Goal: Check status: Check status

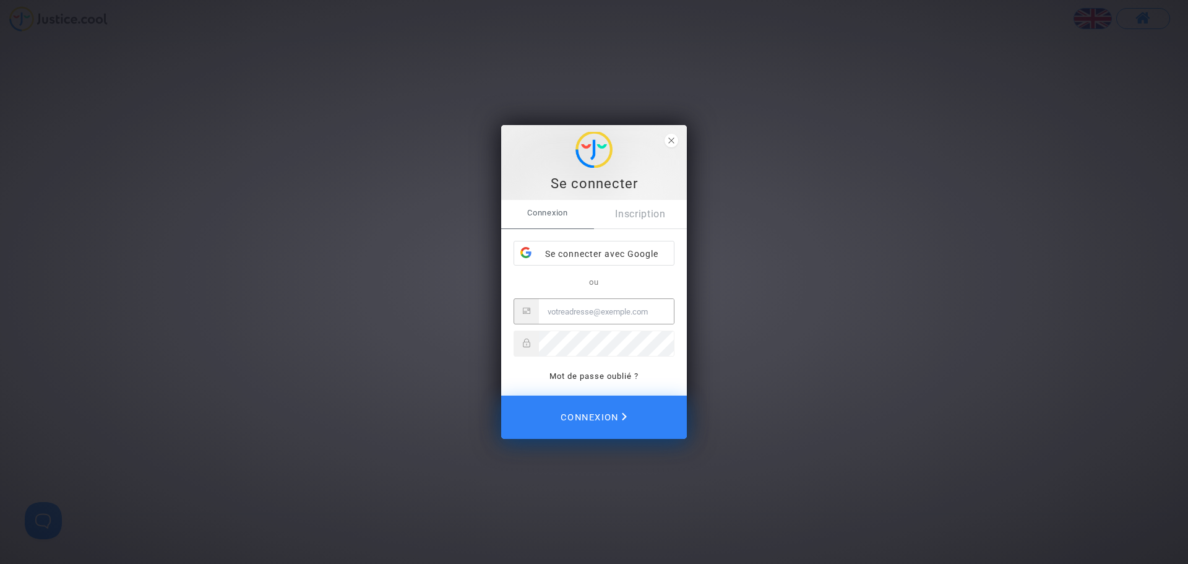
type input "katya.belchinska@skyrefund.com"
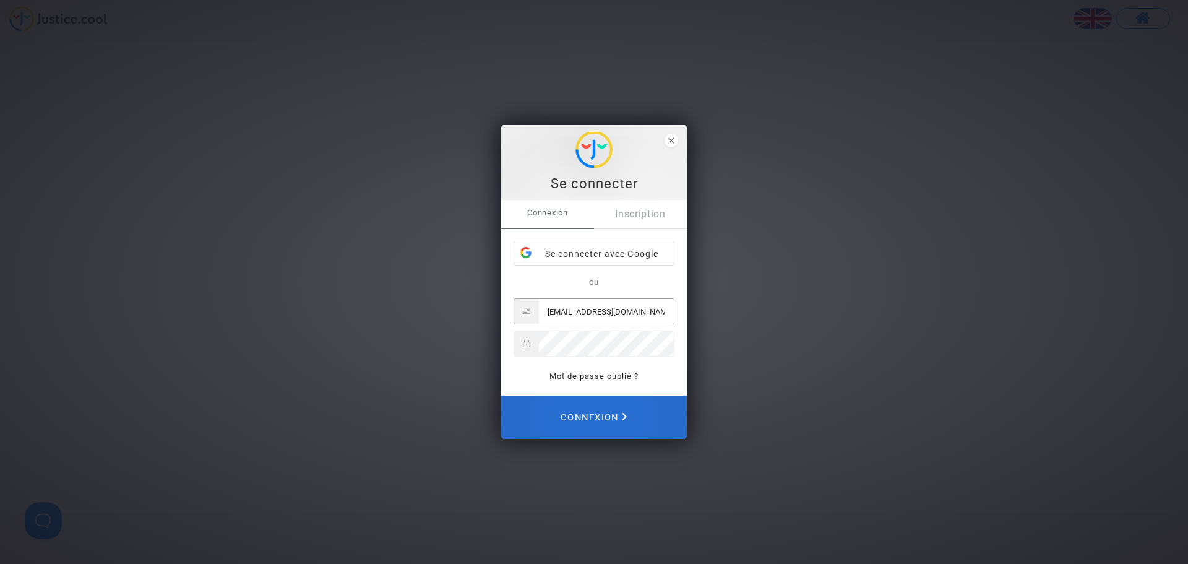
click at [634, 413] on button "Connexion" at bounding box center [594, 416] width 186 height 43
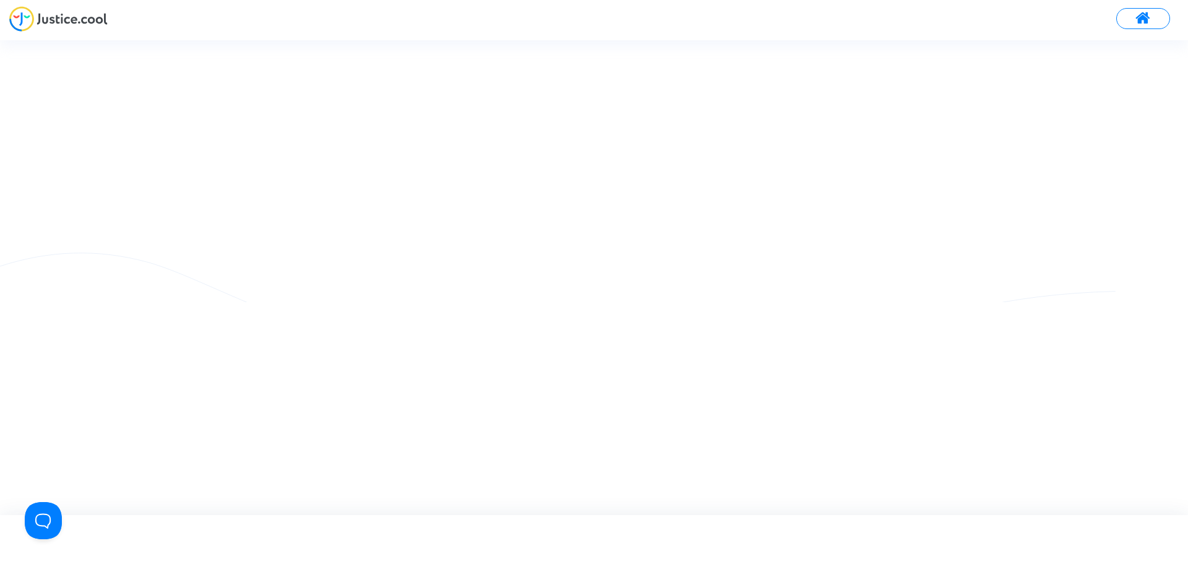
click at [1138, 15] on span at bounding box center [1143, 19] width 15 height 16
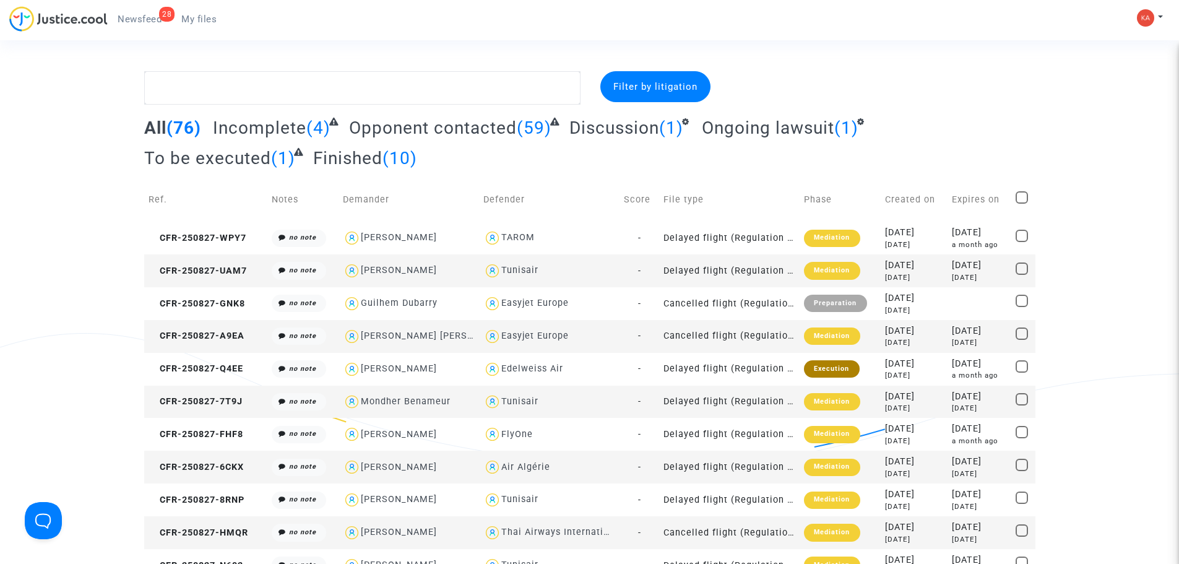
click at [132, 18] on span "Newsfeed" at bounding box center [140, 19] width 44 height 11
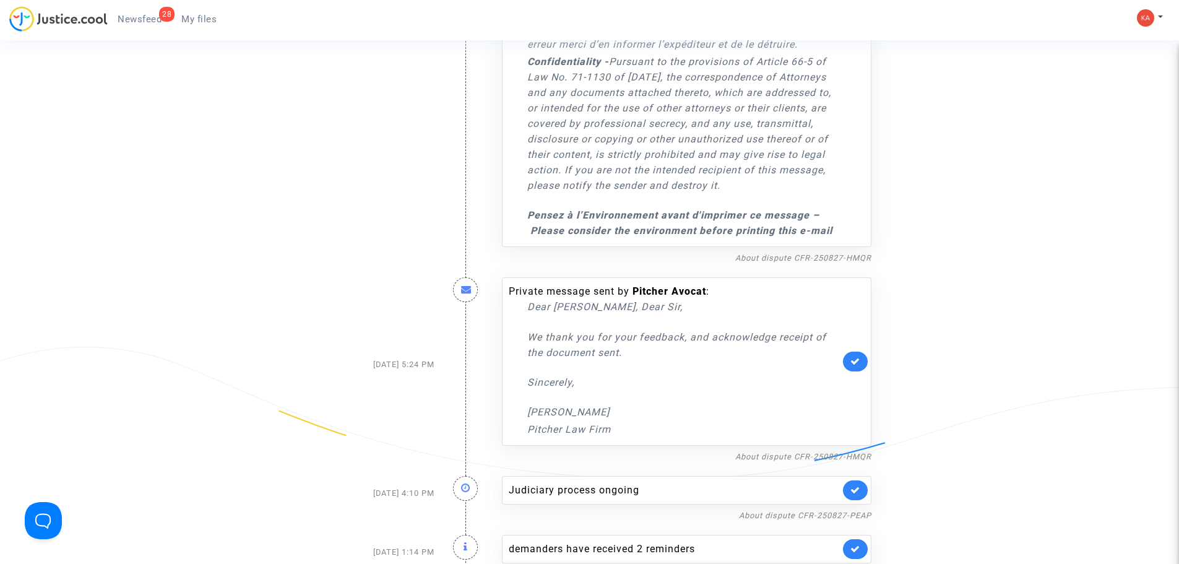
scroll to position [681, 0]
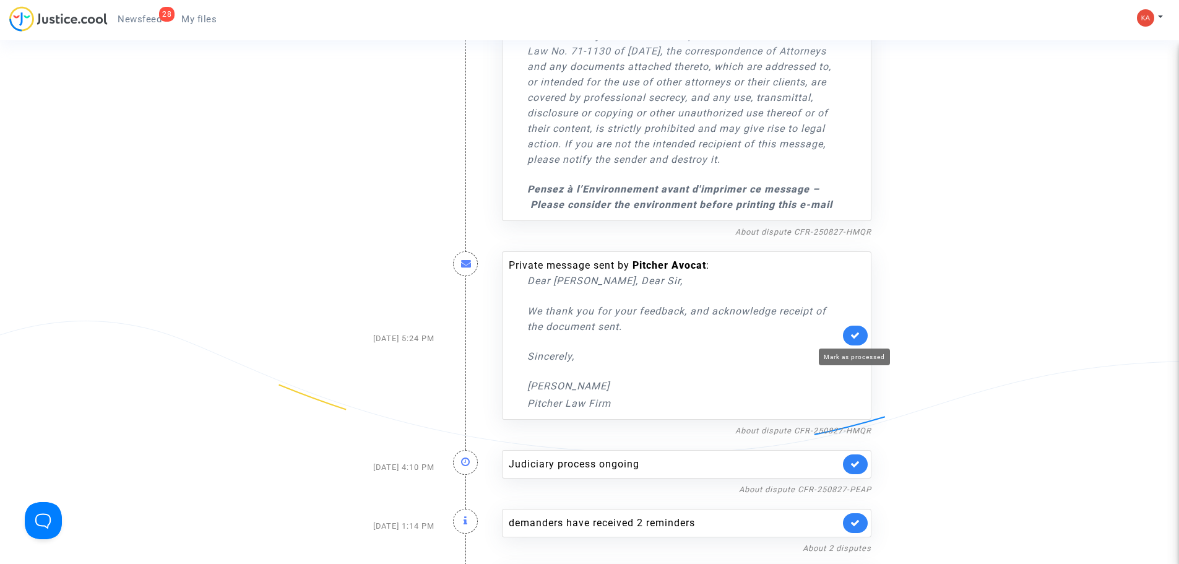
click at [858, 337] on icon at bounding box center [855, 335] width 10 height 9
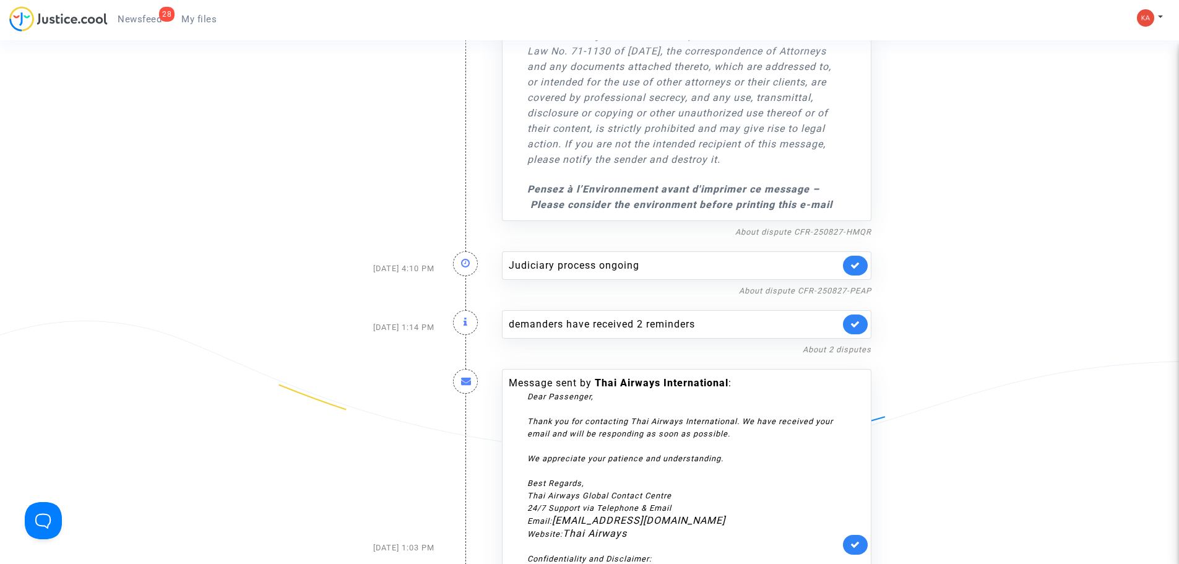
click at [846, 264] on link at bounding box center [855, 266] width 25 height 20
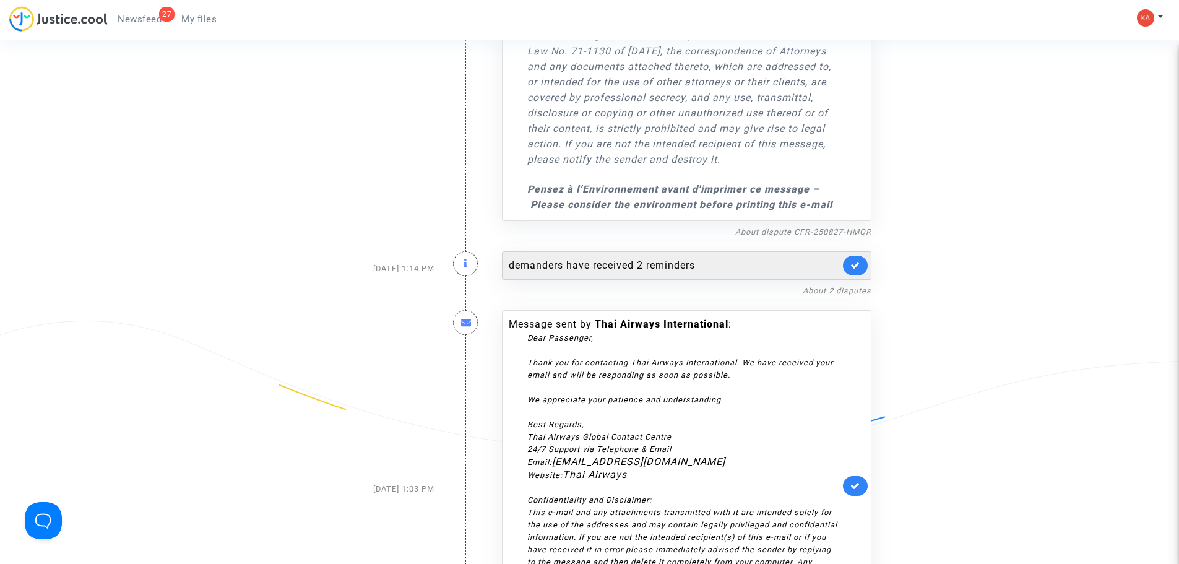
click at [649, 268] on div "demanders have received 2 reminders" at bounding box center [674, 265] width 331 height 15
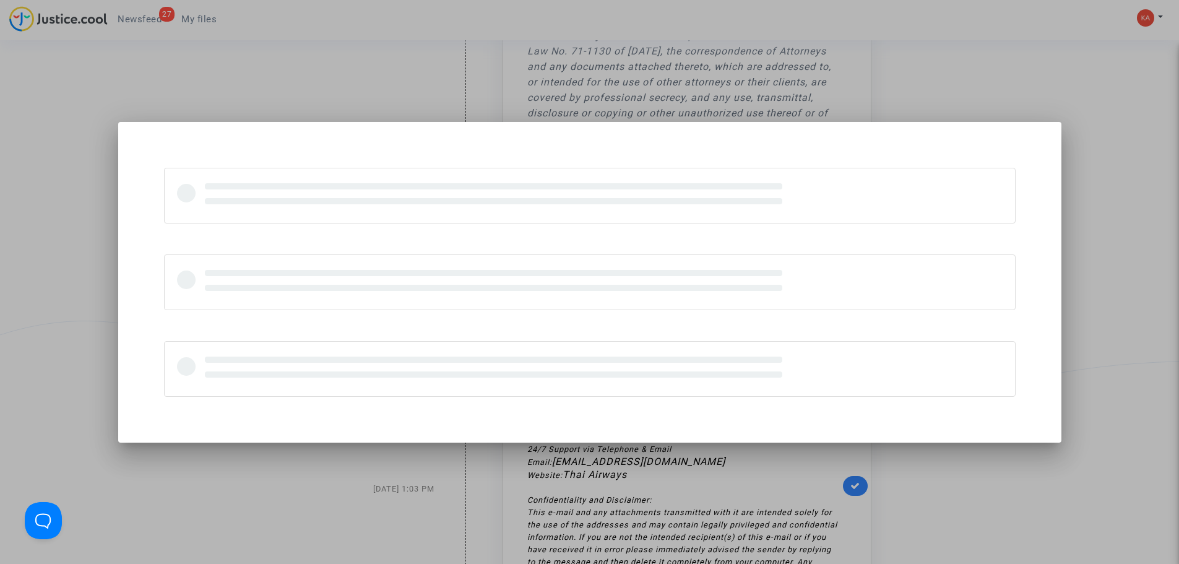
scroll to position [0, 0]
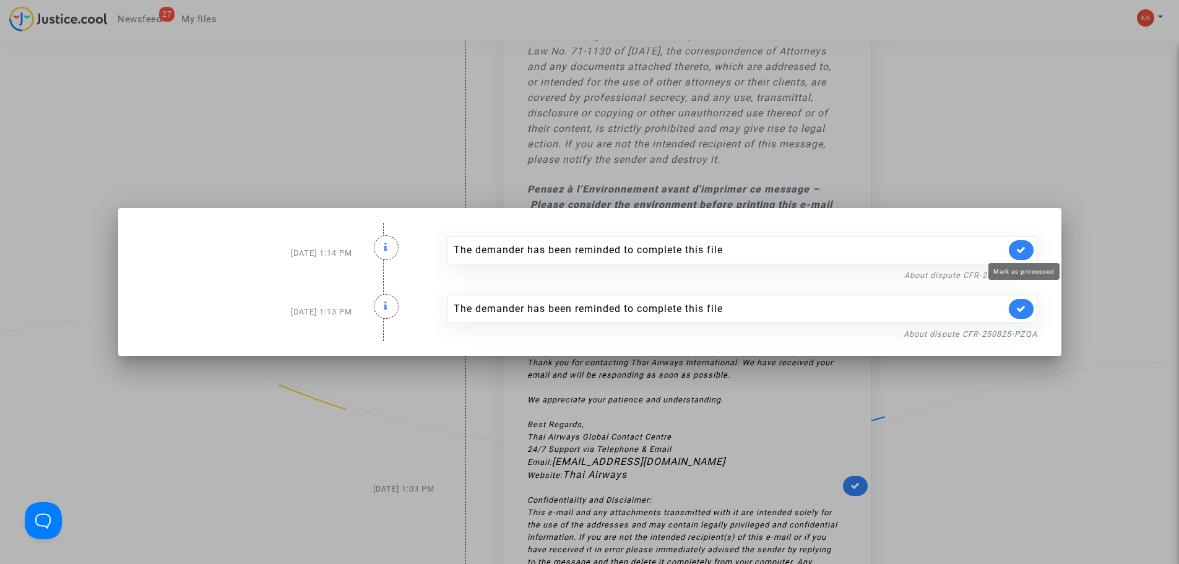
click at [1022, 249] on icon at bounding box center [1021, 249] width 10 height 9
click at [1022, 308] on icon at bounding box center [1021, 308] width 10 height 9
click at [1052, 173] on div at bounding box center [589, 282] width 1179 height 564
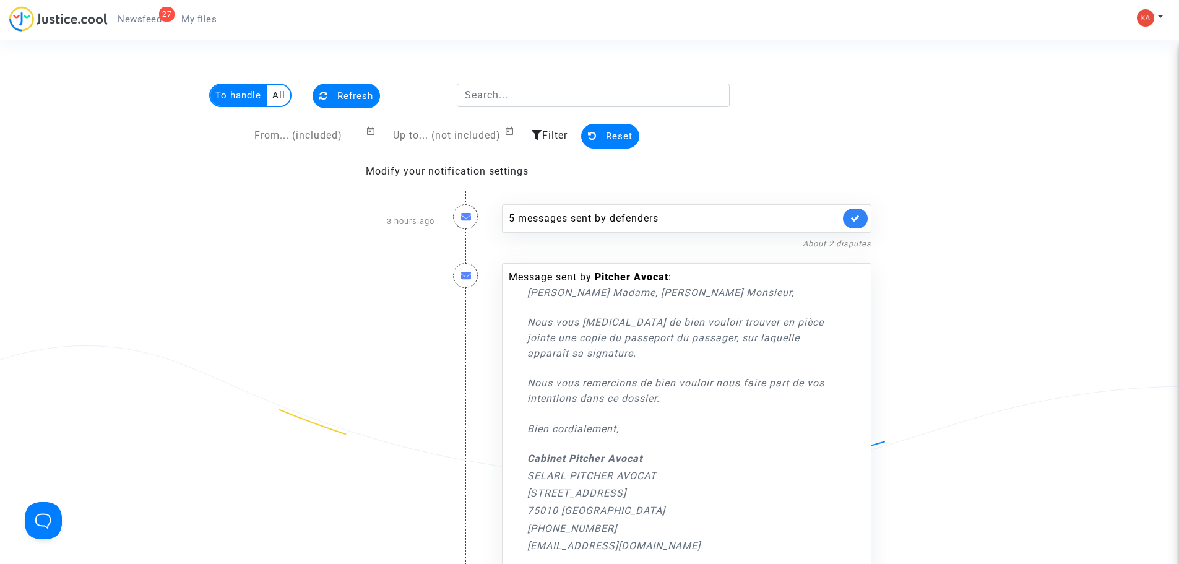
scroll to position [681, 0]
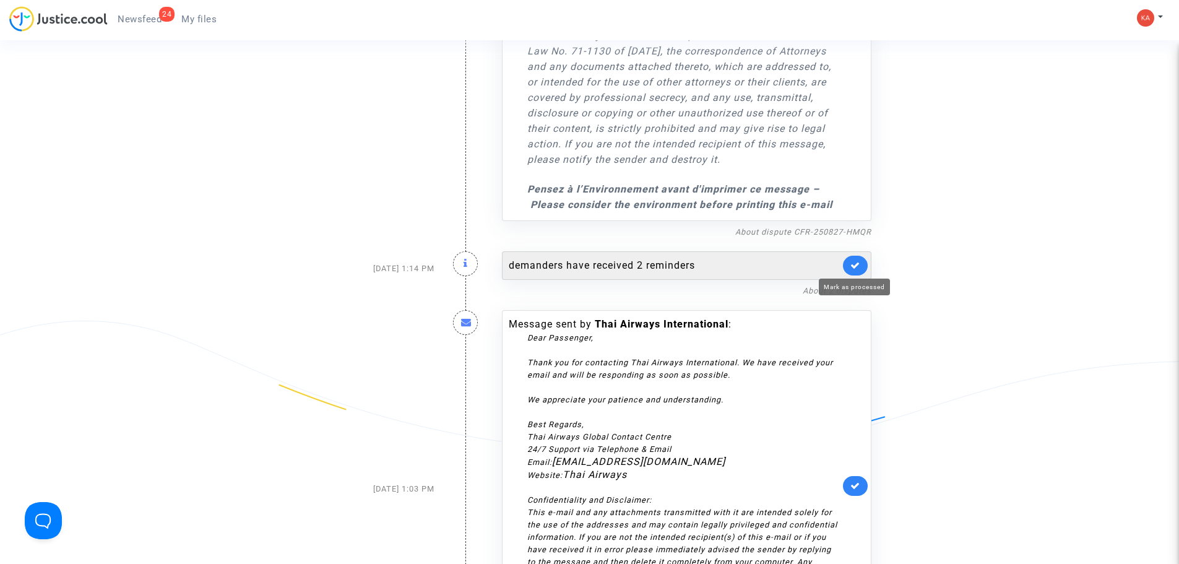
click at [853, 270] on icon at bounding box center [855, 265] width 10 height 9
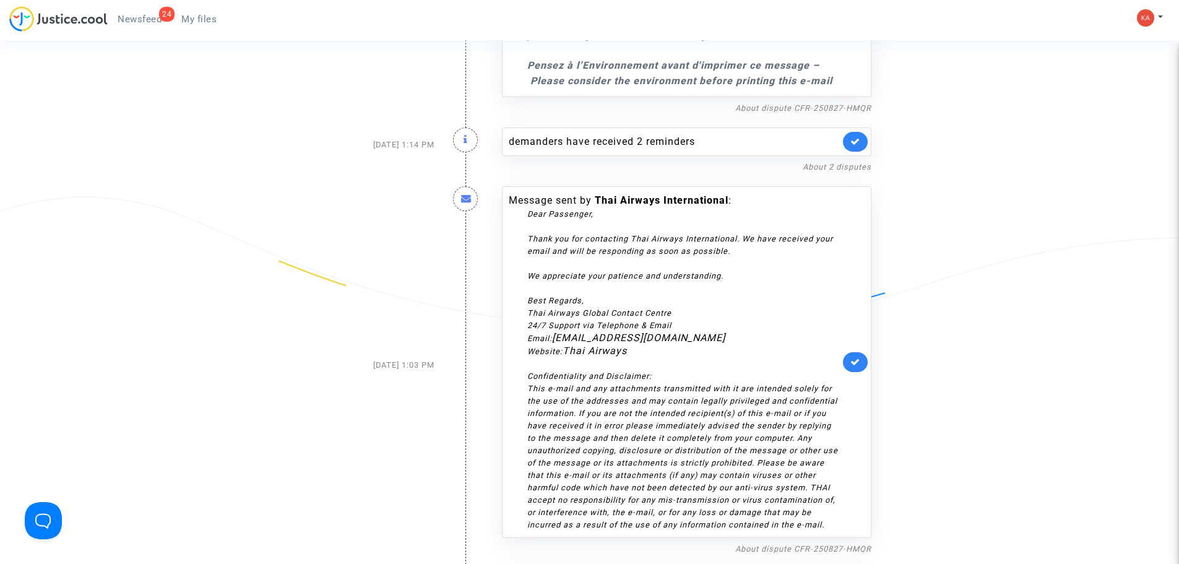
scroll to position [928, 0]
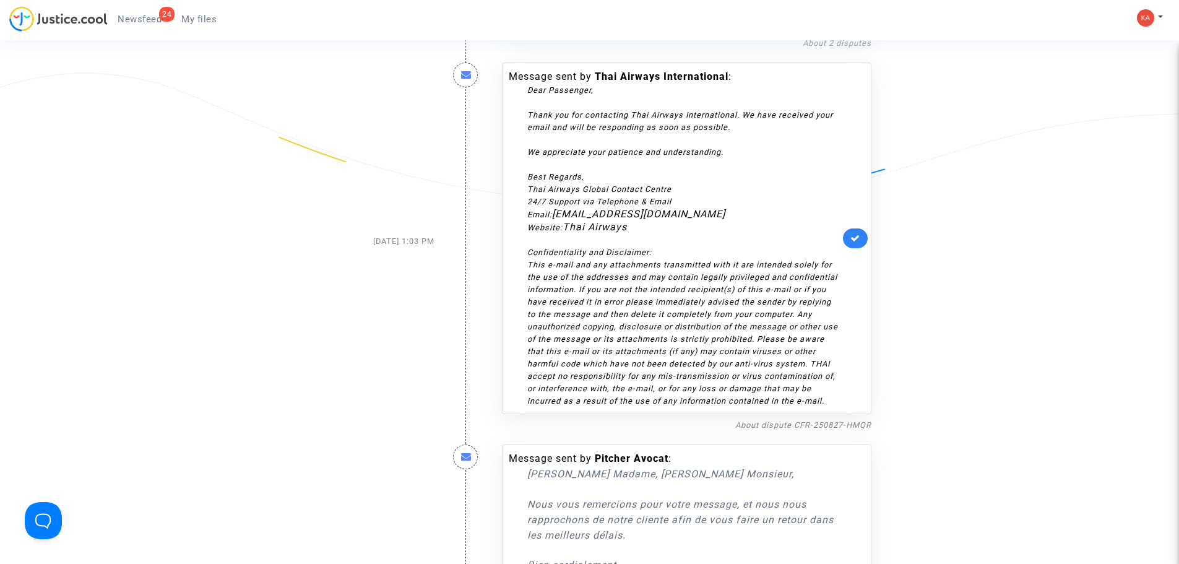
click at [851, 248] on link at bounding box center [855, 238] width 25 height 20
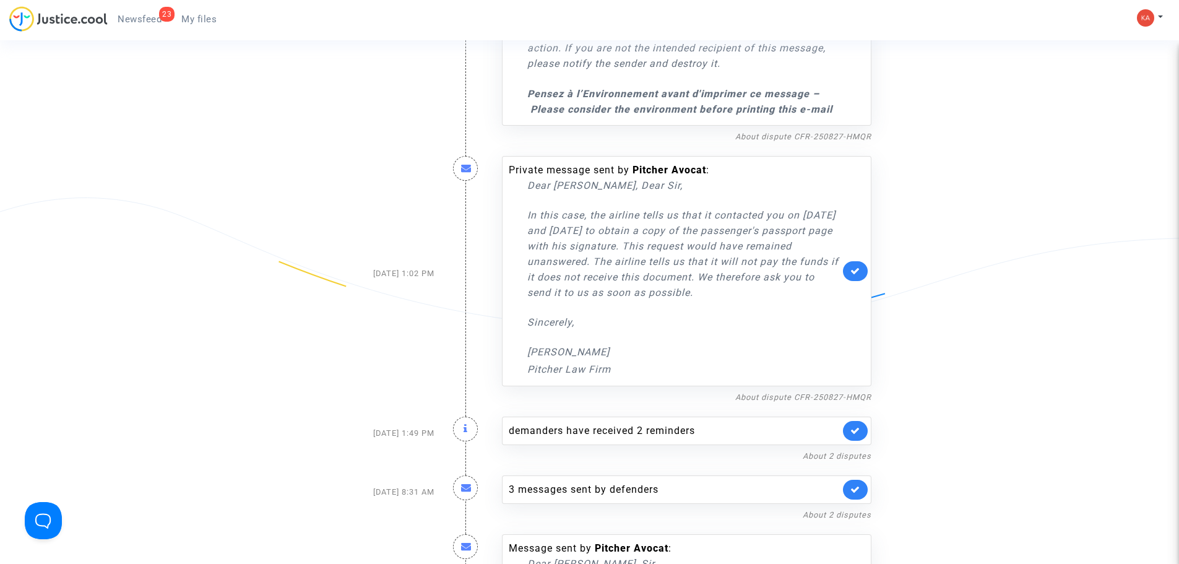
scroll to position [1547, 0]
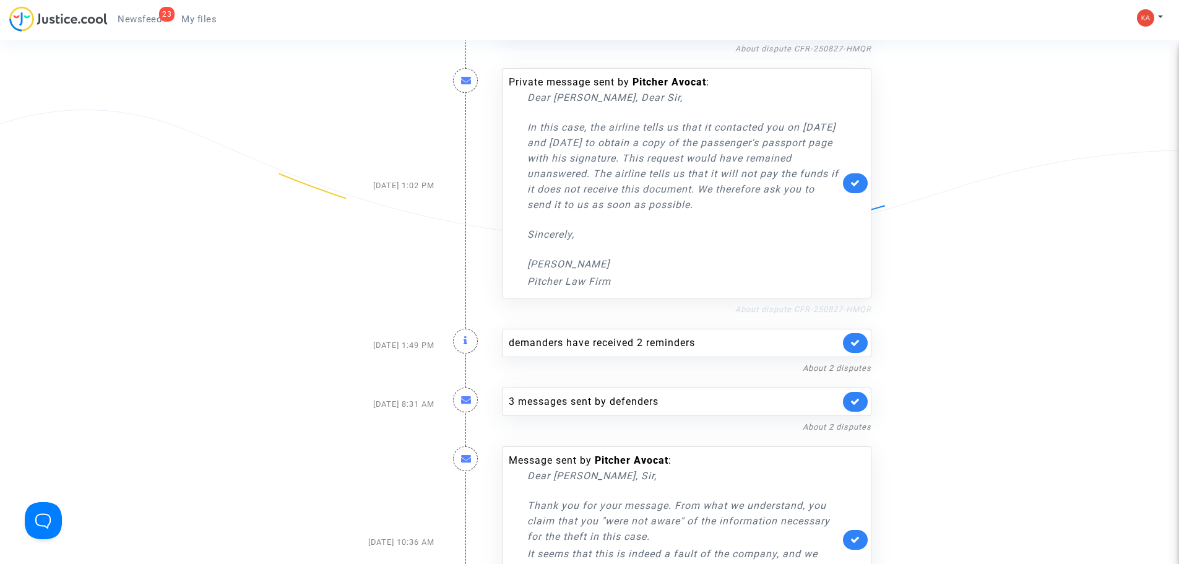
click at [800, 306] on link "About dispute CFR-250827-HMQR" at bounding box center [803, 309] width 136 height 9
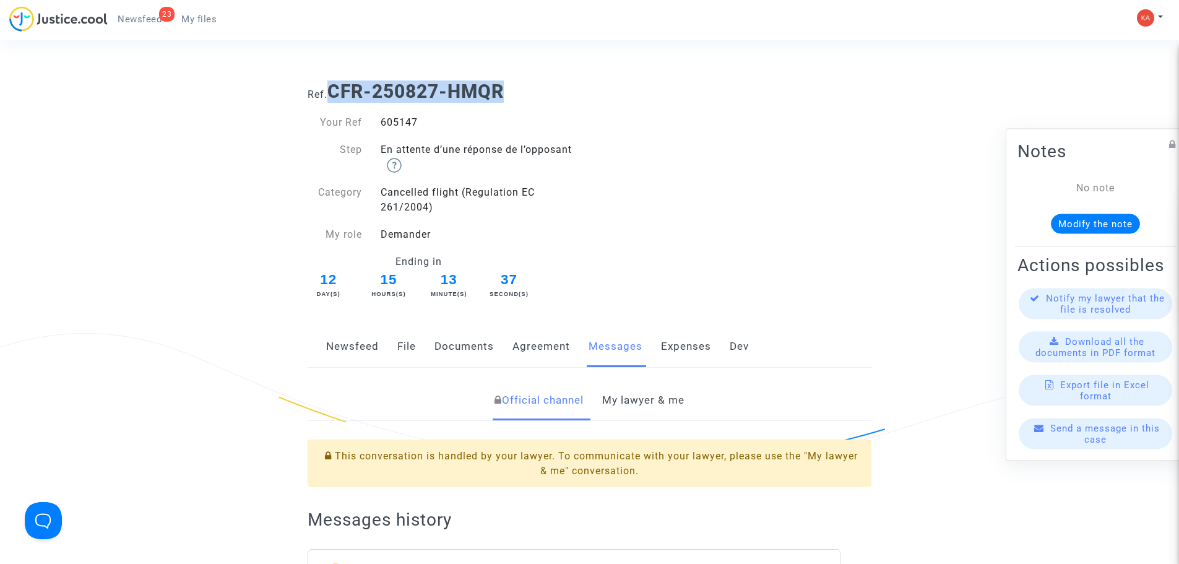
drag, startPoint x: 331, startPoint y: 89, endPoint x: 504, endPoint y: 92, distance: 173.9
click at [504, 92] on b "CFR-250827-HMQR" at bounding box center [415, 91] width 176 height 22
copy b "CFR-250827-HMQR"
drag, startPoint x: 417, startPoint y: 124, endPoint x: 382, endPoint y: 121, distance: 34.2
click at [382, 121] on div "605147" at bounding box center [480, 122] width 218 height 15
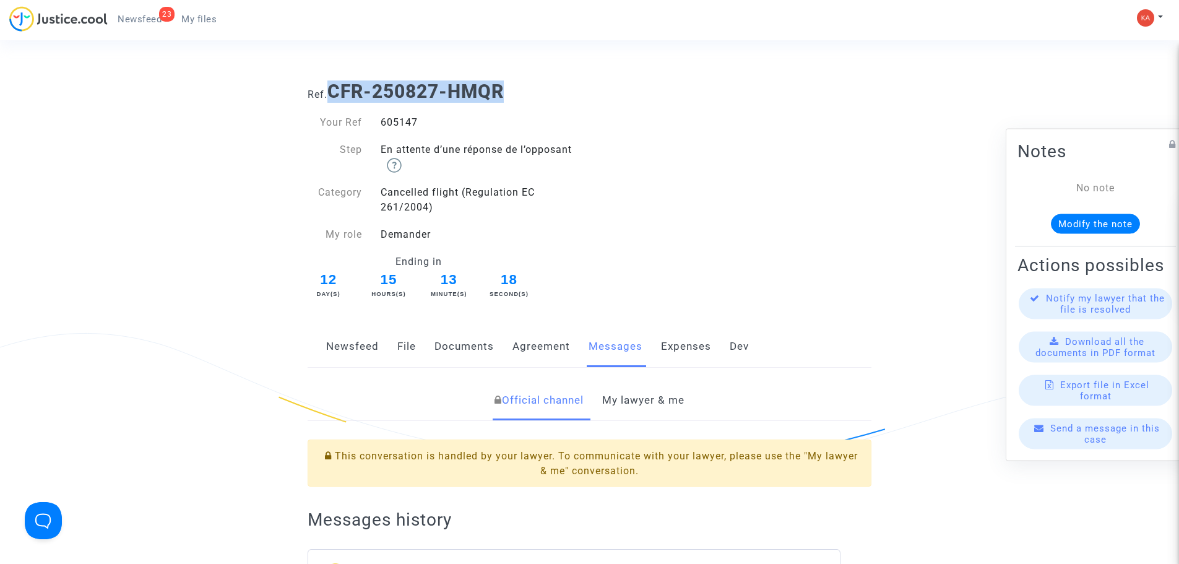
copy div "605147"
click at [143, 12] on link "23 Newsfeed" at bounding box center [140, 19] width 64 height 19
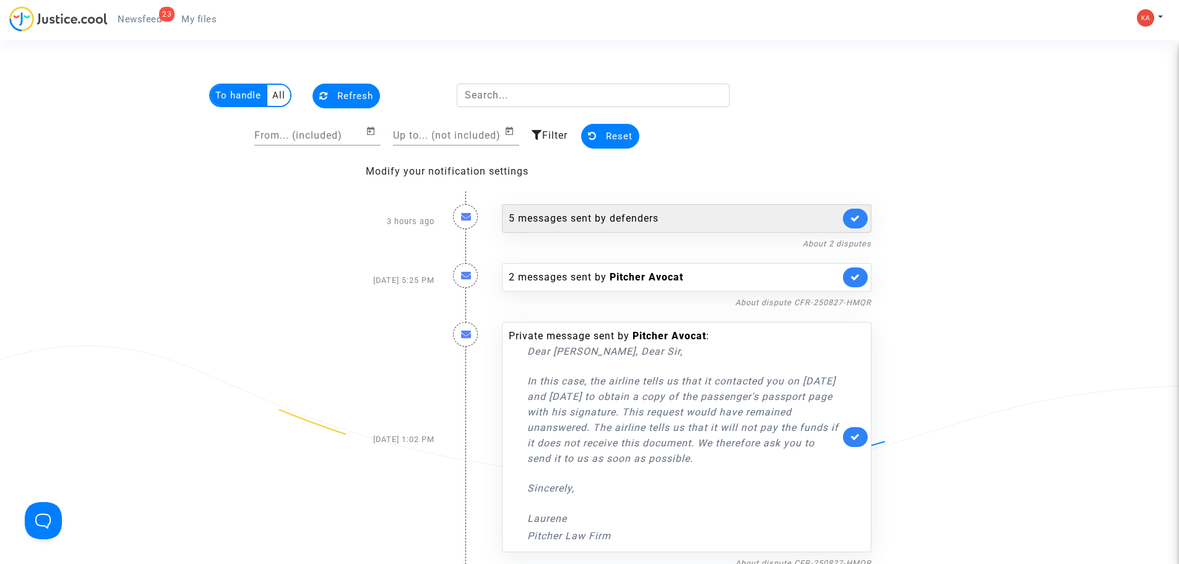
click at [777, 220] on div "5 messages sent by defenders" at bounding box center [674, 218] width 331 height 15
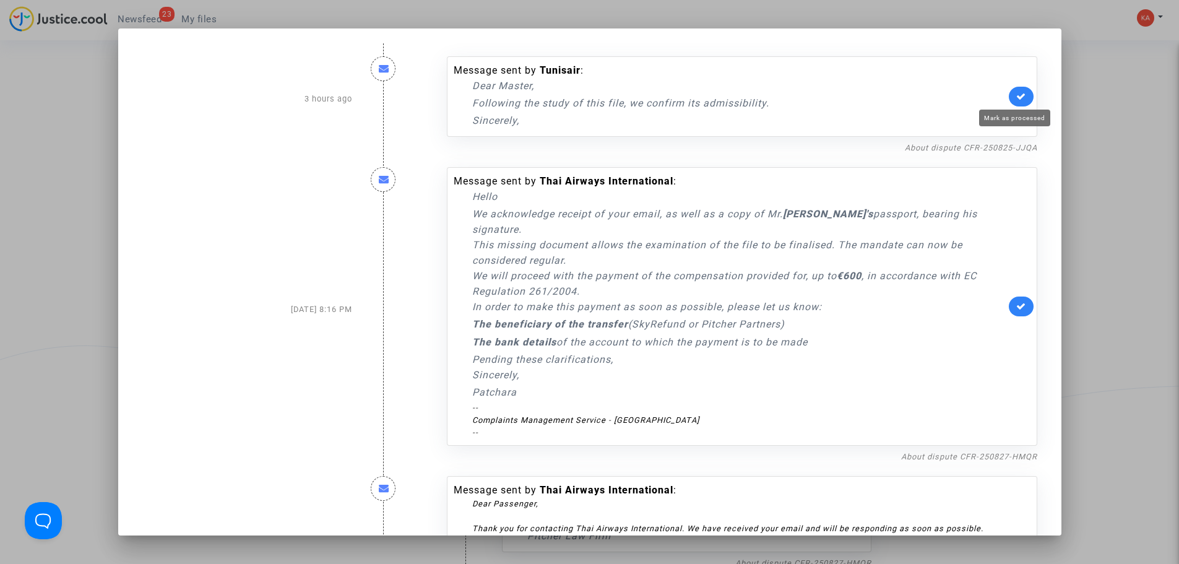
click at [1020, 93] on icon at bounding box center [1021, 96] width 10 height 9
click at [1020, 454] on link "About dispute CFR-250827-HMQR" at bounding box center [969, 456] width 136 height 9
click at [1016, 306] on icon at bounding box center [1021, 305] width 10 height 9
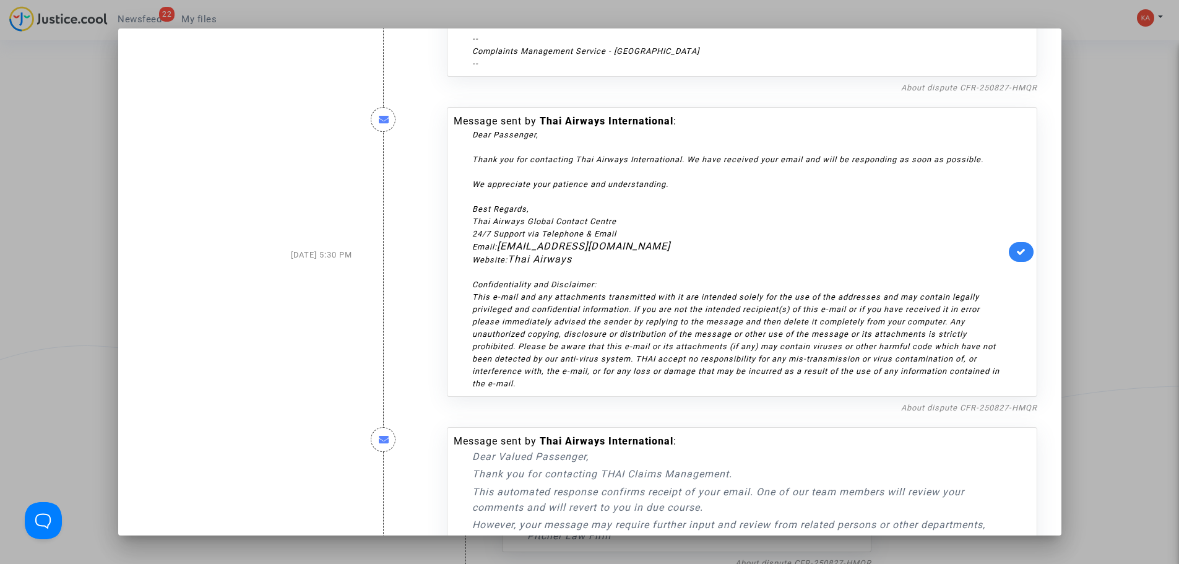
scroll to position [371, 0]
click at [1016, 248] on icon at bounding box center [1021, 248] width 10 height 9
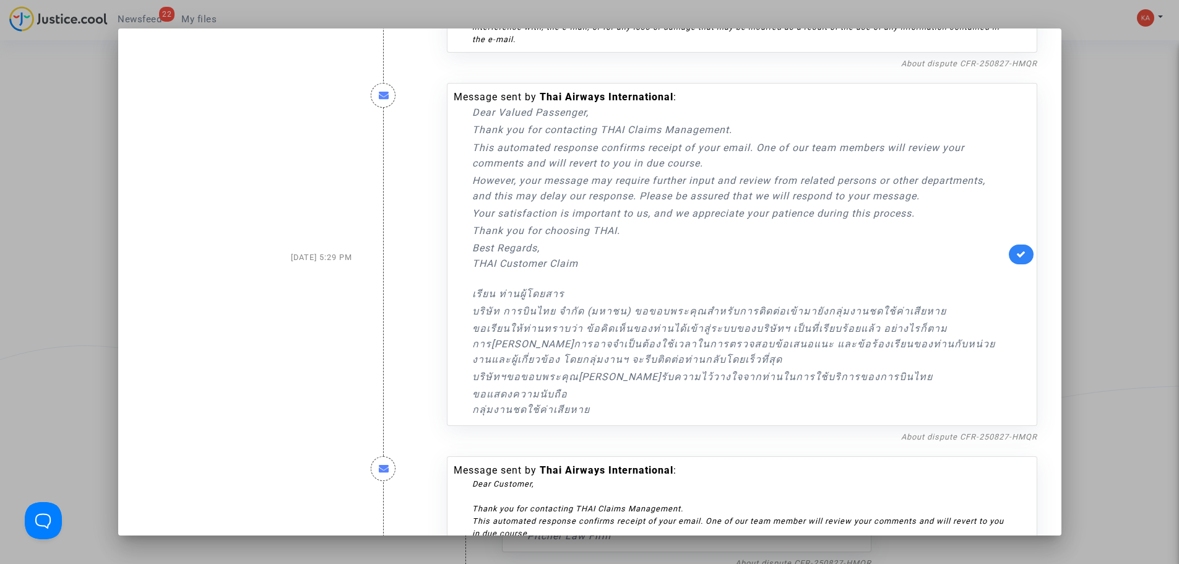
scroll to position [805, 0]
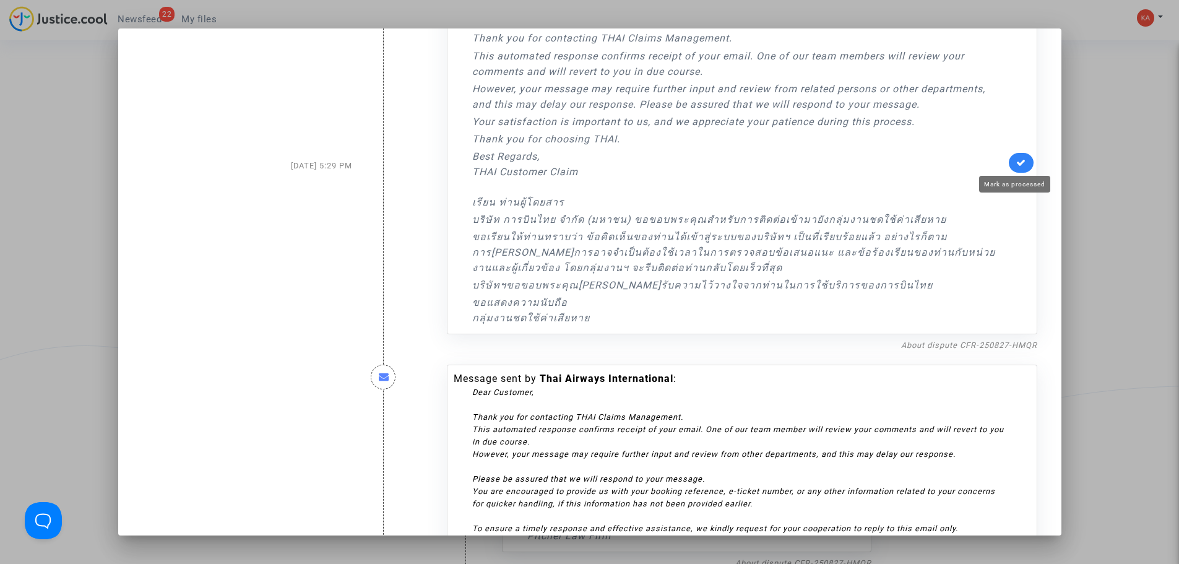
click at [1016, 162] on icon at bounding box center [1021, 162] width 10 height 9
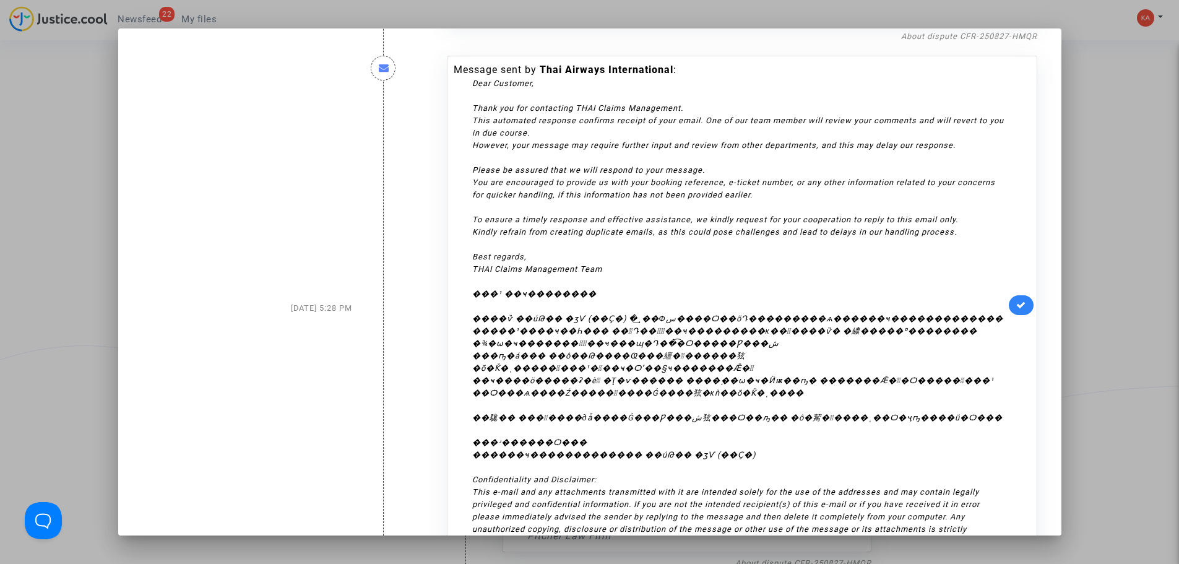
scroll to position [1114, 0]
click at [1016, 305] on icon at bounding box center [1021, 304] width 10 height 9
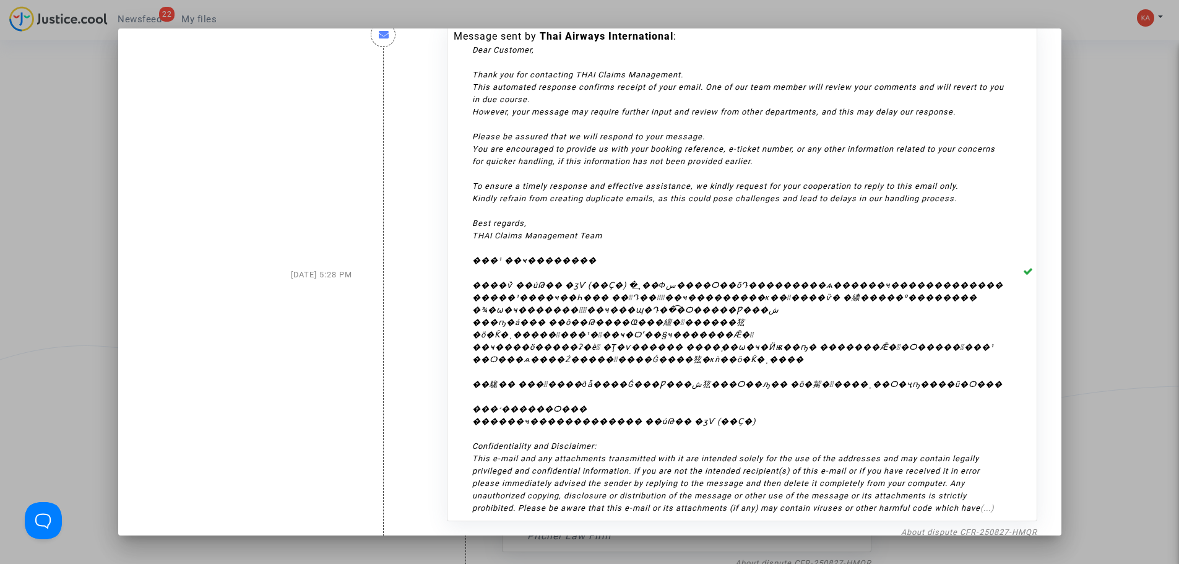
scroll to position [1165, 0]
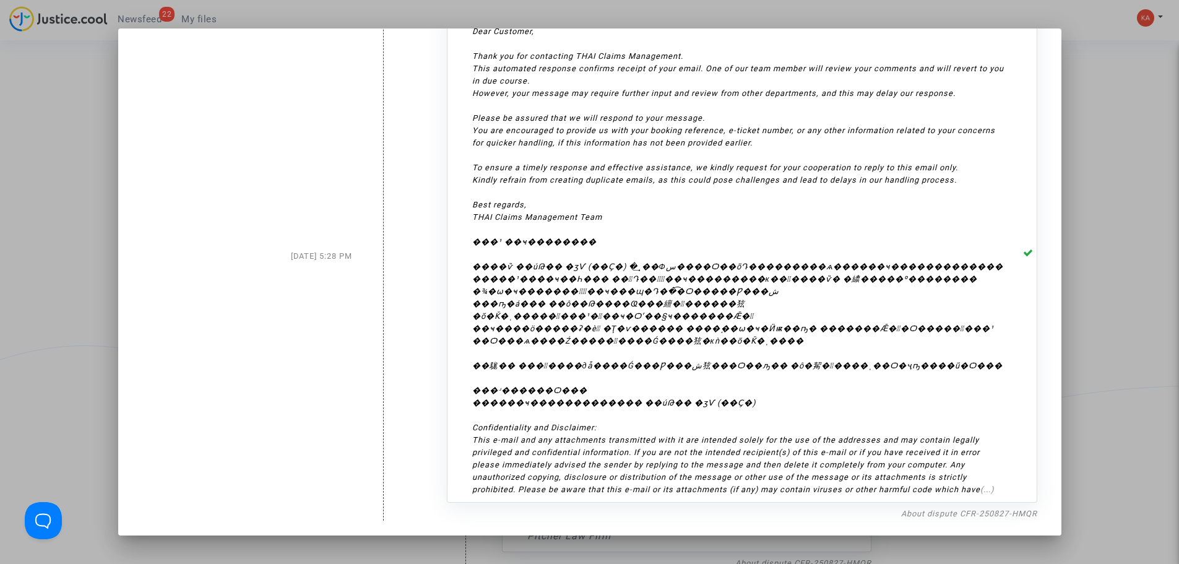
click at [1099, 162] on div at bounding box center [589, 282] width 1179 height 564
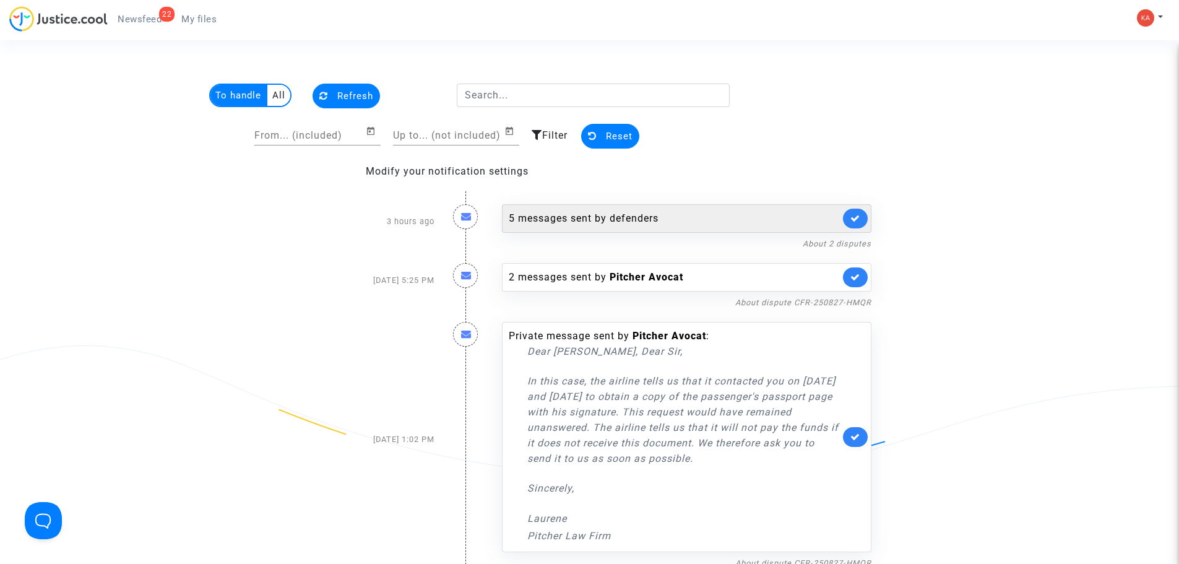
click at [665, 218] on div "5 messages sent by defenders" at bounding box center [674, 218] width 331 height 15
click at [857, 214] on icon at bounding box center [855, 218] width 10 height 9
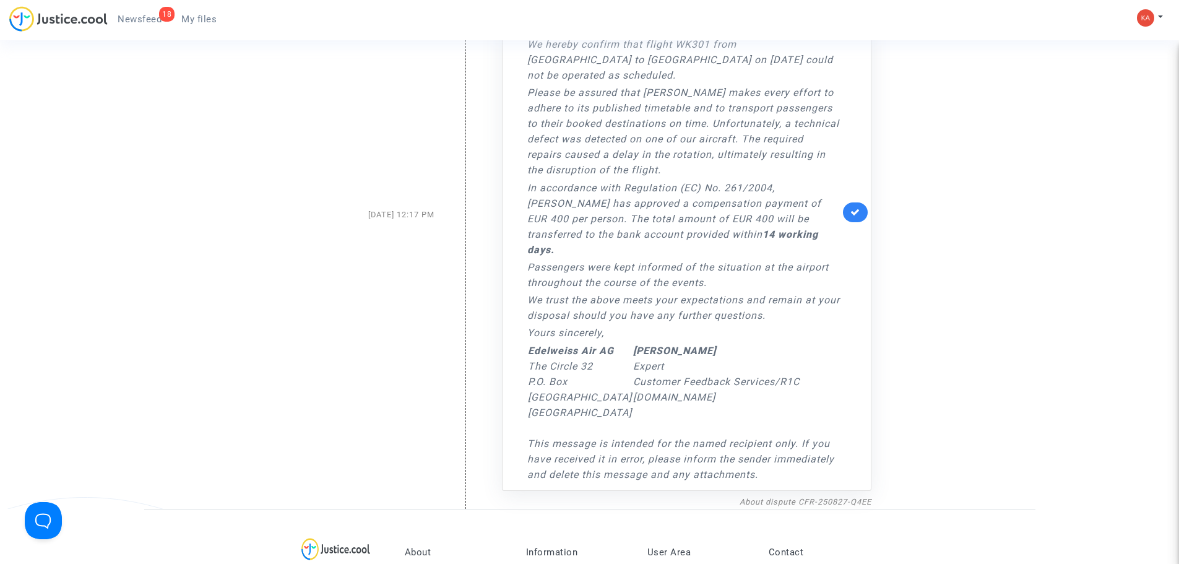
scroll to position [1285, 0]
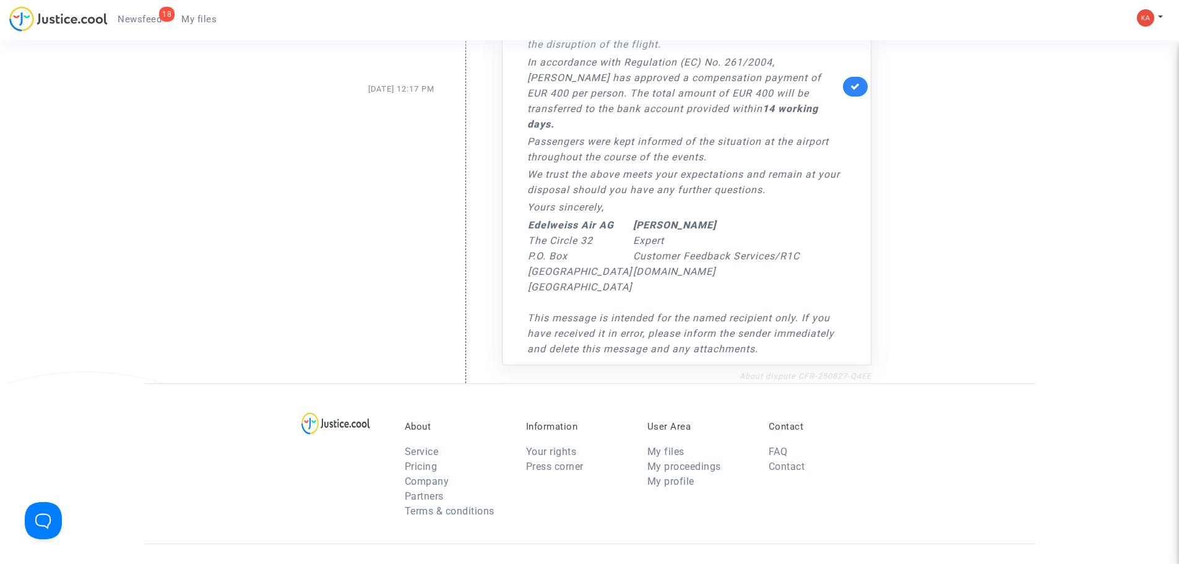
click at [800, 371] on link "About dispute CFR-250827-Q4EE" at bounding box center [806, 375] width 132 height 9
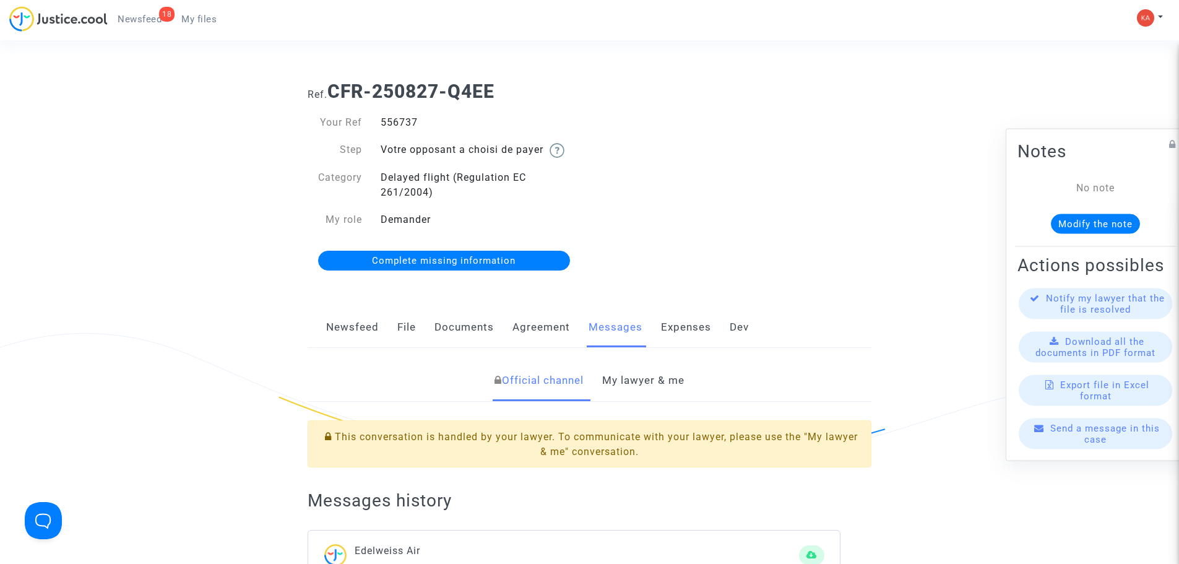
click at [372, 126] on div "556737" at bounding box center [480, 122] width 218 height 15
click at [136, 25] on link "18 Newsfeed" at bounding box center [140, 19] width 64 height 19
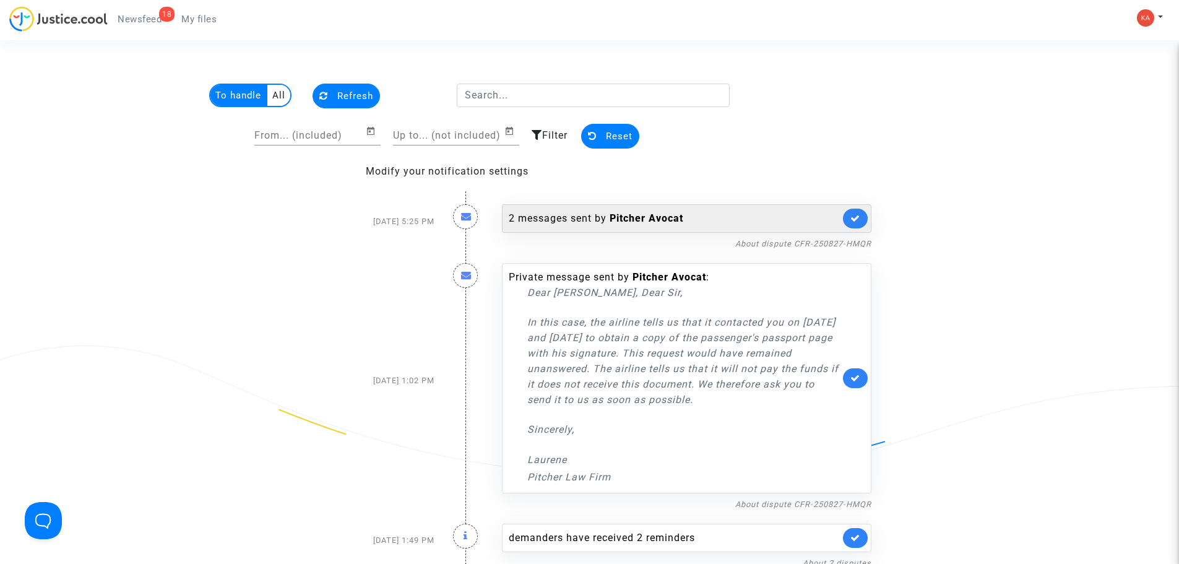
click at [862, 220] on link at bounding box center [855, 219] width 25 height 20
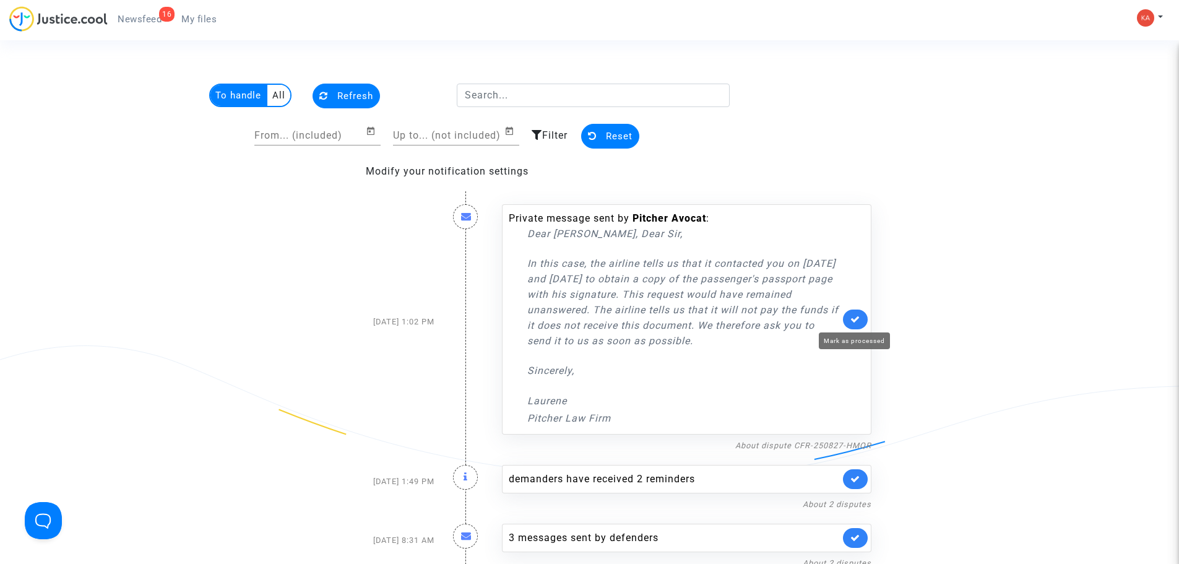
click at [856, 323] on icon at bounding box center [855, 318] width 10 height 9
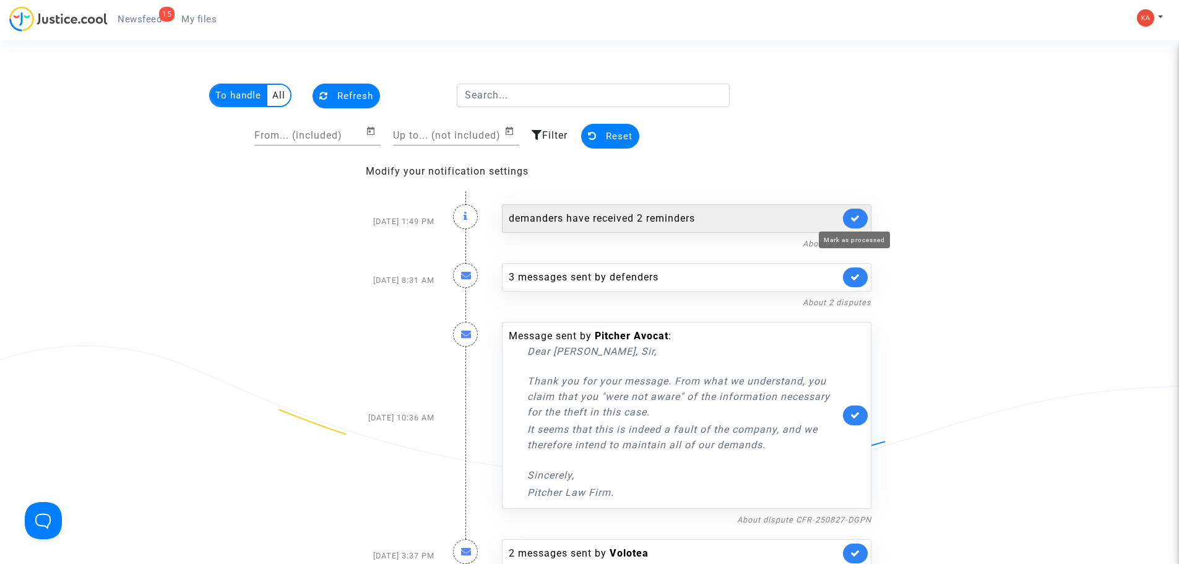
click at [853, 215] on icon at bounding box center [855, 218] width 10 height 9
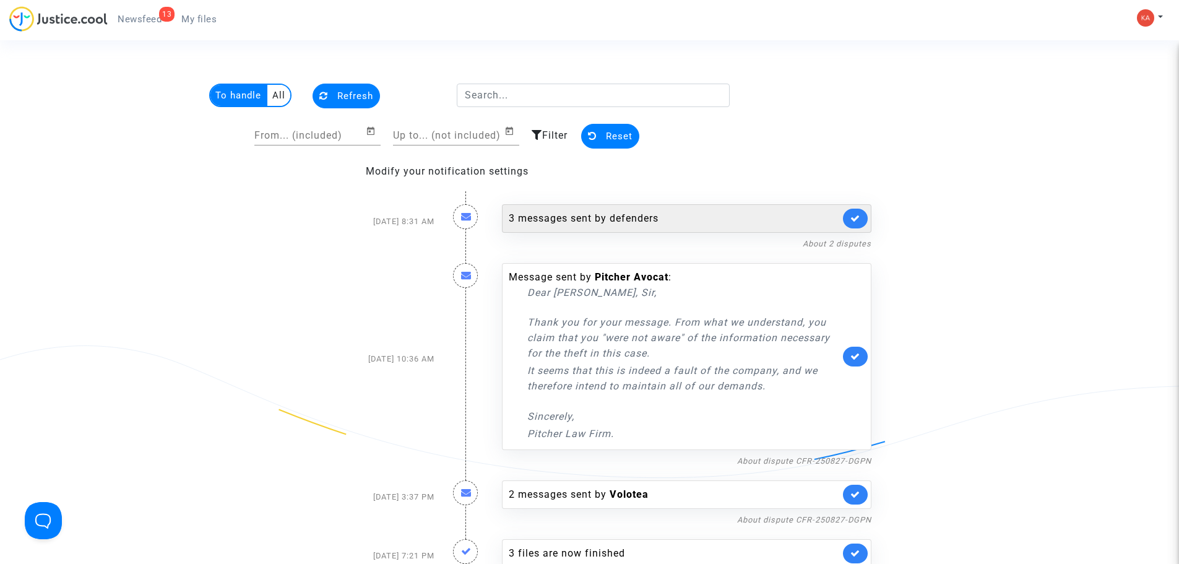
click at [631, 214] on div "3 messages sent by defenders" at bounding box center [674, 218] width 331 height 15
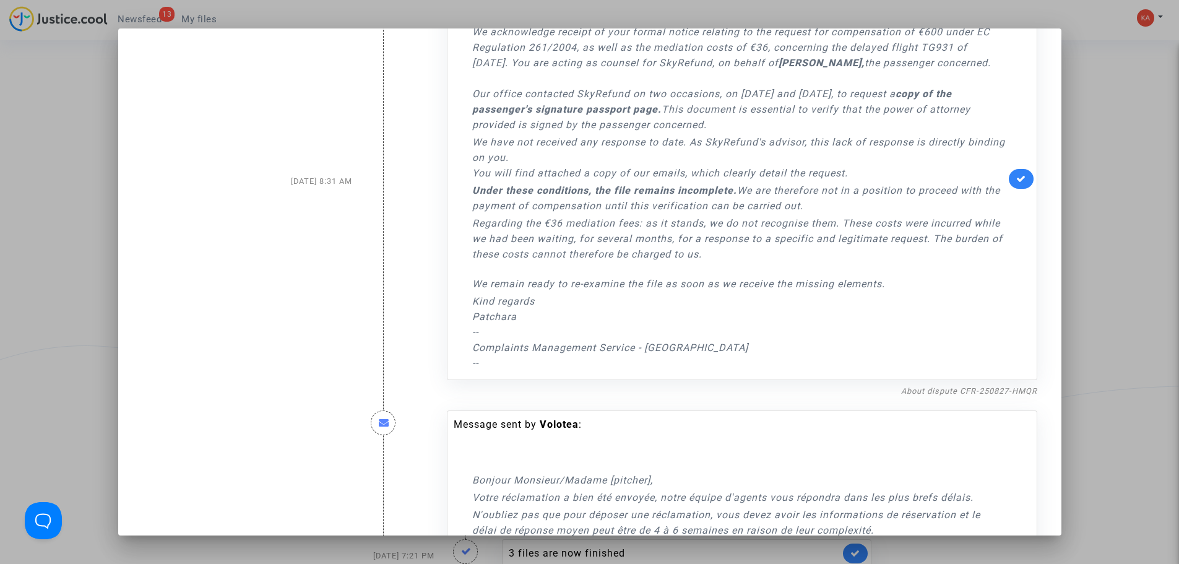
scroll to position [186, 0]
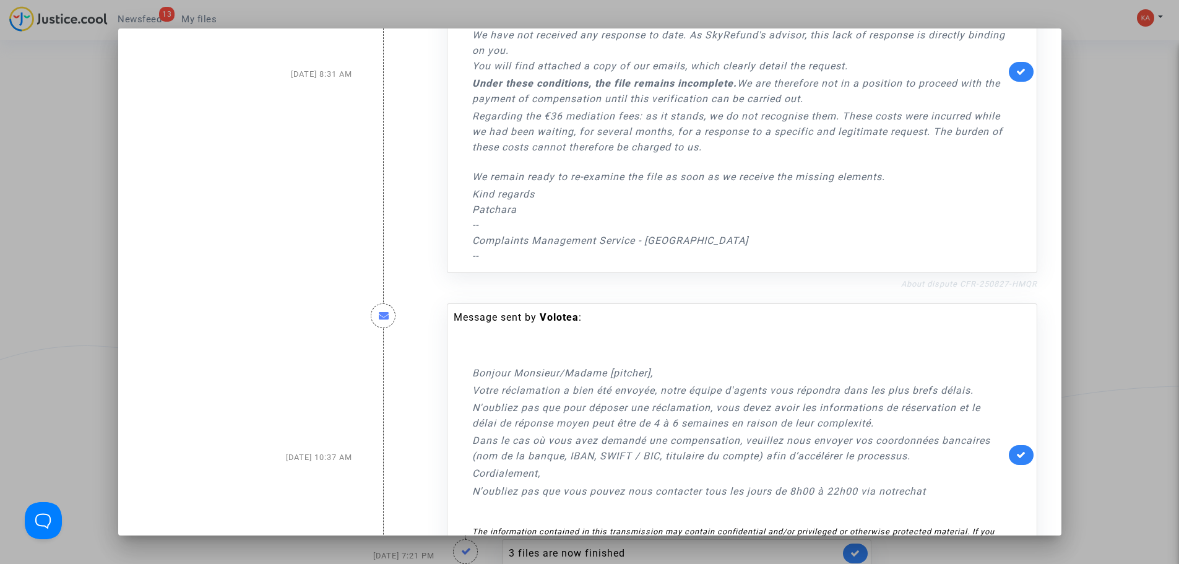
click at [959, 288] on link "About dispute CFR-250827-HMQR" at bounding box center [969, 283] width 136 height 9
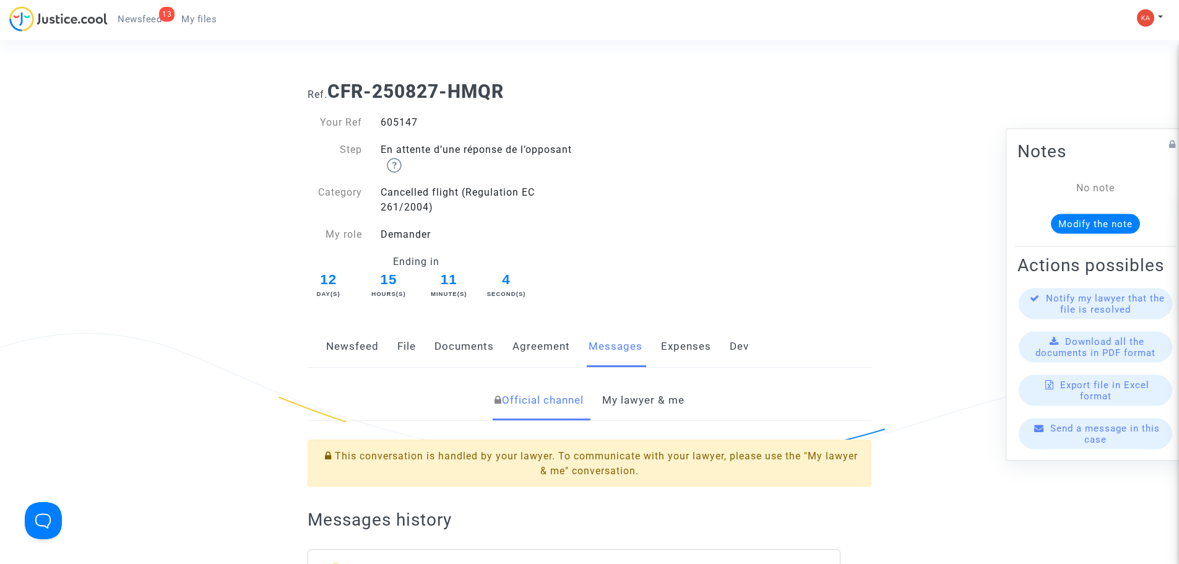
click at [138, 21] on span "Newsfeed" at bounding box center [140, 19] width 44 height 11
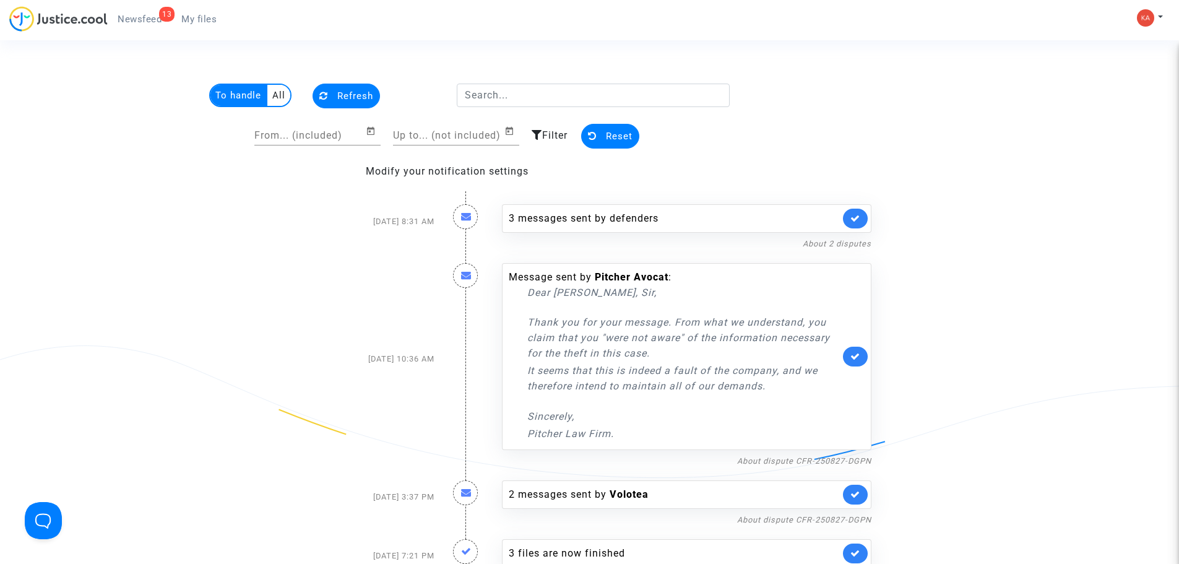
click at [850, 350] on link at bounding box center [855, 357] width 25 height 20
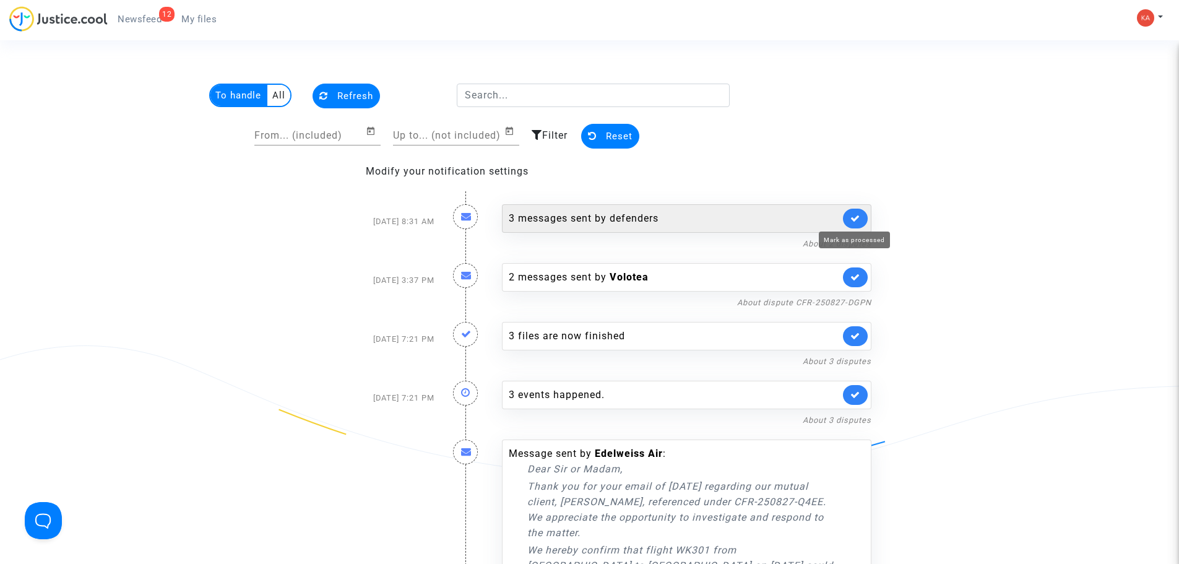
click at [854, 216] on icon at bounding box center [855, 218] width 10 height 9
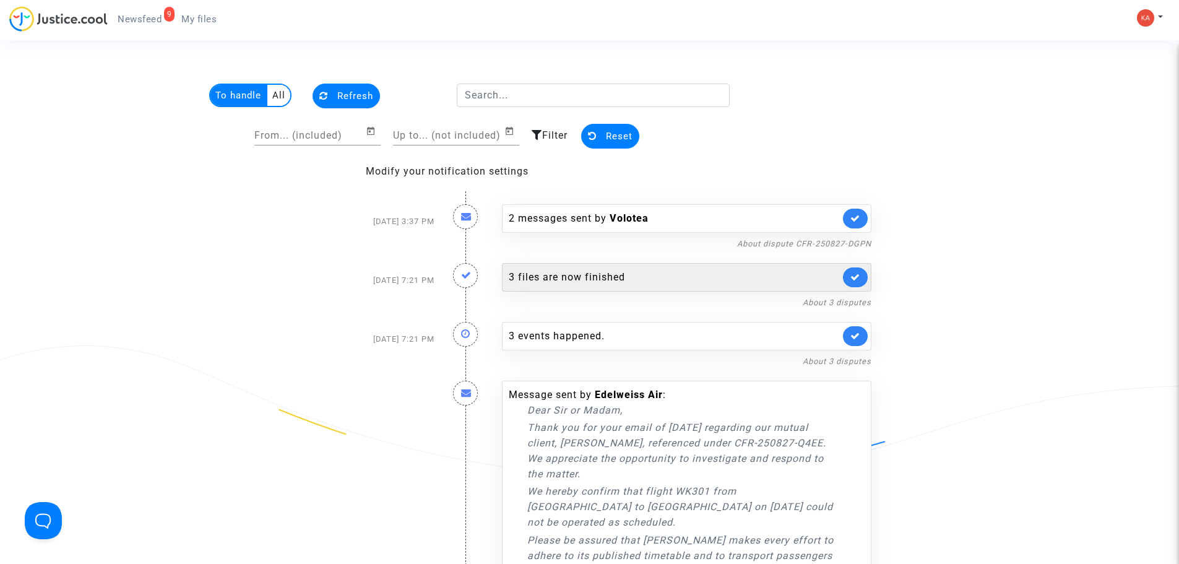
click at [608, 275] on div "3 files are now finished" at bounding box center [674, 277] width 331 height 15
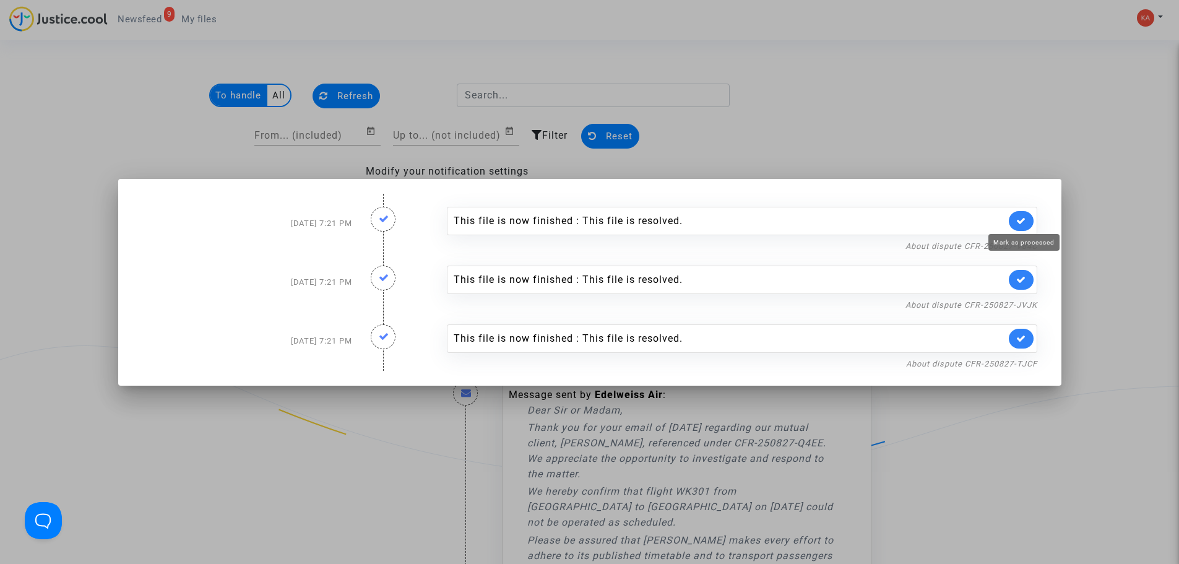
click at [1021, 215] on link at bounding box center [1021, 221] width 25 height 20
click at [1021, 277] on icon at bounding box center [1021, 279] width 10 height 9
click at [1026, 337] on icon at bounding box center [1021, 338] width 10 height 9
click at [976, 111] on div at bounding box center [589, 282] width 1179 height 564
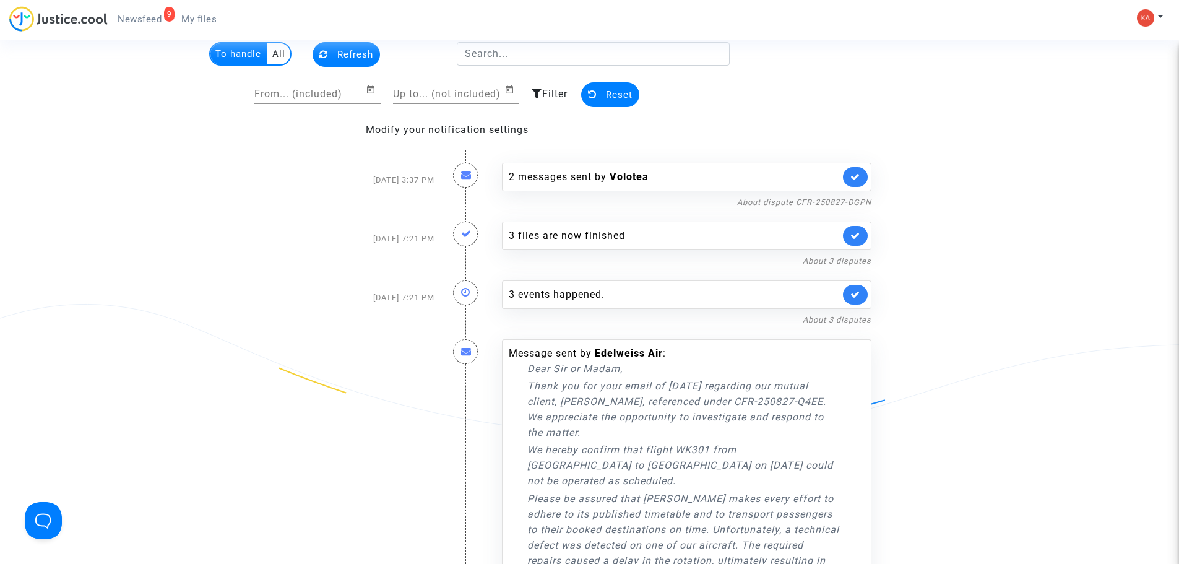
scroll to position [62, 0]
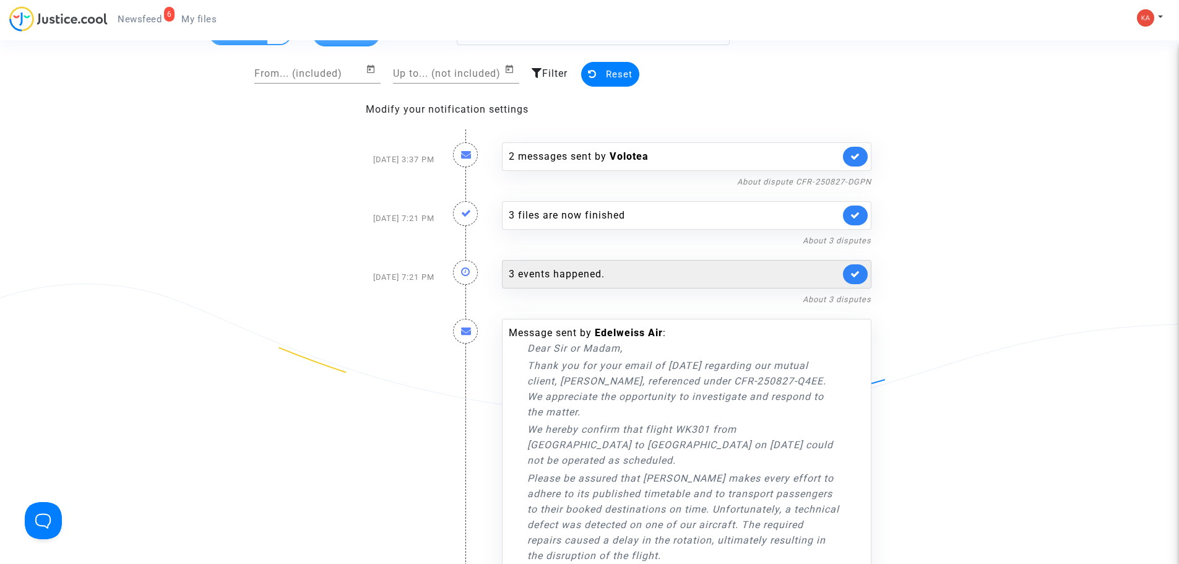
click at [667, 267] on div "3 events happened." at bounding box center [674, 274] width 331 height 15
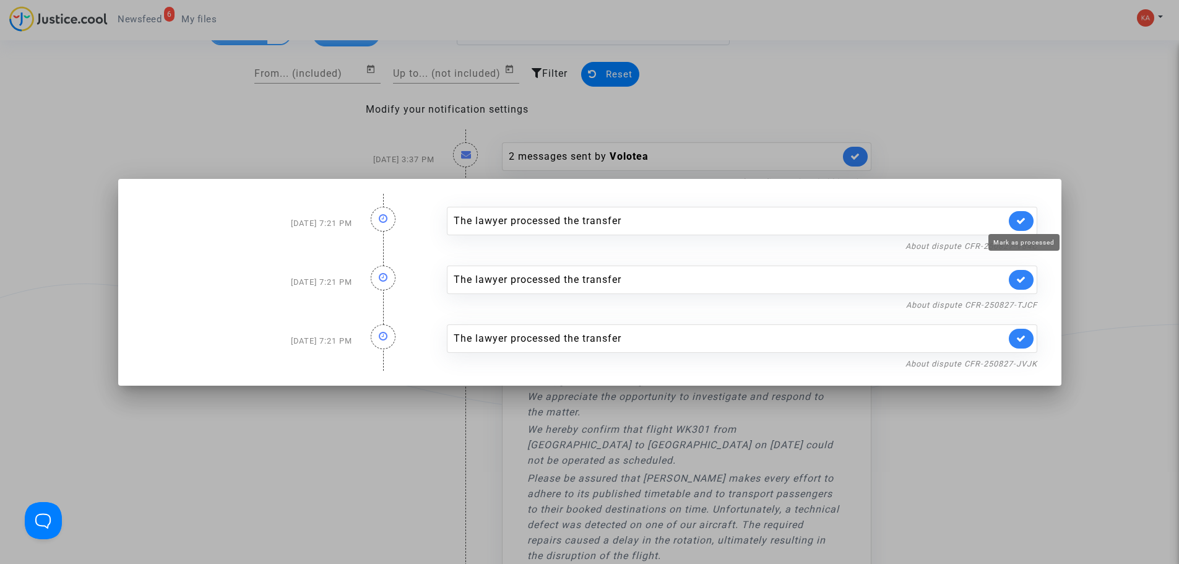
click at [1020, 222] on icon at bounding box center [1021, 220] width 10 height 9
click at [1019, 277] on link at bounding box center [1021, 280] width 25 height 20
click at [1030, 335] on link at bounding box center [1021, 339] width 25 height 20
click at [1013, 302] on link "About dispute CFR-250827-TJCF" at bounding box center [971, 304] width 131 height 9
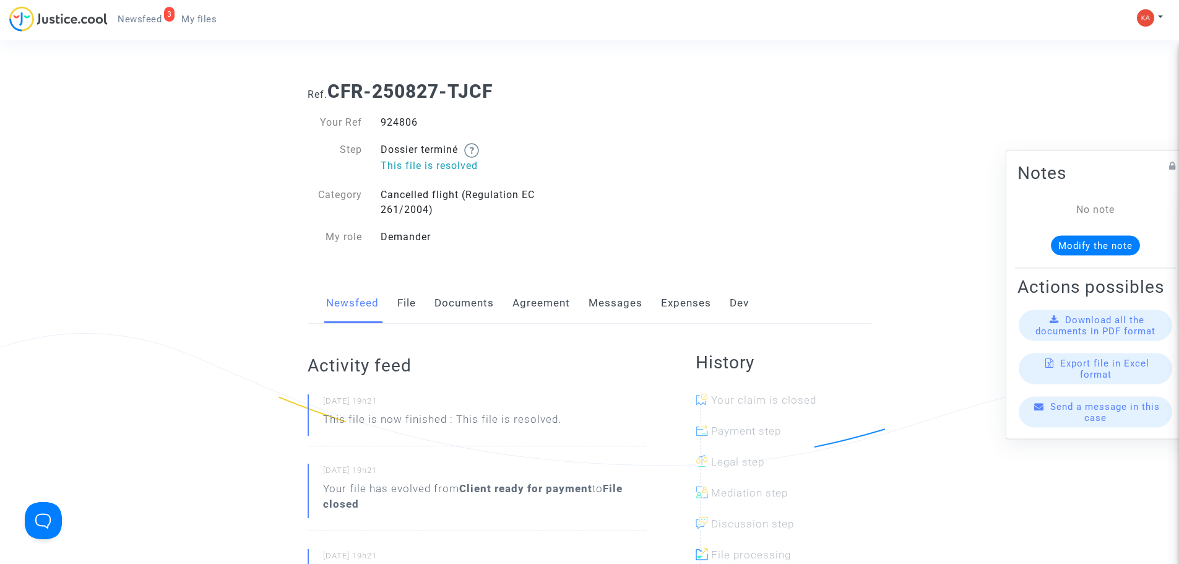
drag, startPoint x: 420, startPoint y: 119, endPoint x: 377, endPoint y: 118, distance: 42.7
click at [377, 118] on div "924806" at bounding box center [480, 122] width 218 height 15
copy div "924806"
